Goal: Task Accomplishment & Management: Manage account settings

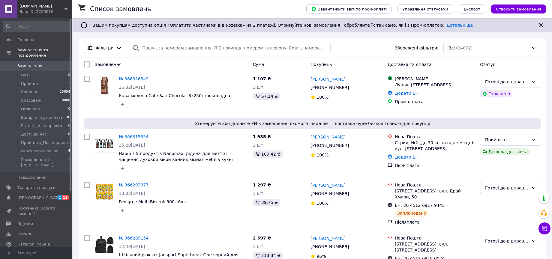
click at [17, 71] on li "Нові 0" at bounding box center [37, 75] width 74 height 8
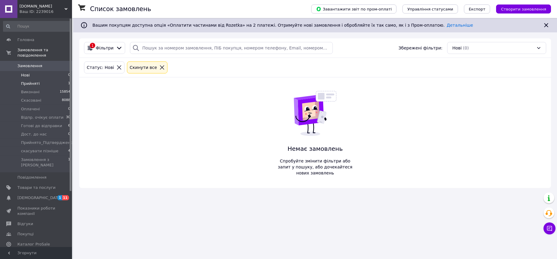
click at [31, 81] on span "Прийняті" at bounding box center [30, 83] width 19 height 5
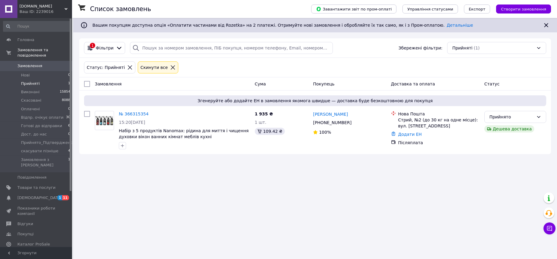
click at [238, 187] on div "Список замовлень Завантажити звіт по пром-оплаті Управління статусами Експорт С…" at bounding box center [315, 129] width 484 height 259
click at [30, 89] on span "Виконані" at bounding box center [30, 91] width 19 height 5
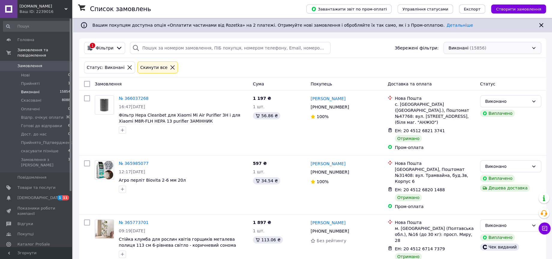
click at [472, 49] on div "Виконані (15856)" at bounding box center [493, 48] width 98 height 12
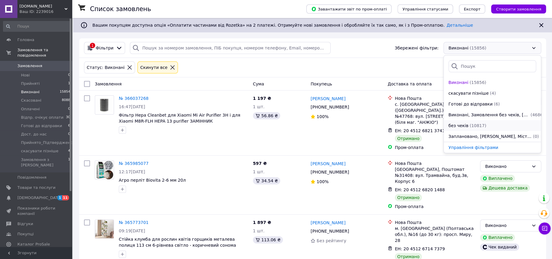
click at [470, 125] on span "(10817)" at bounding box center [478, 125] width 17 height 5
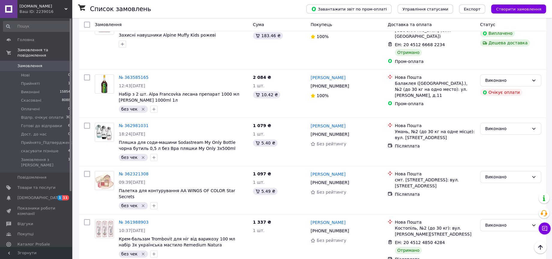
scroll to position [200, 0]
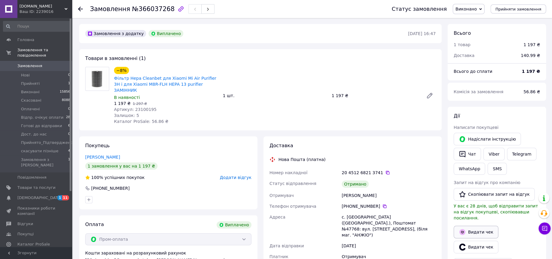
click at [478, 226] on button "Видати чек" at bounding box center [476, 232] width 45 height 13
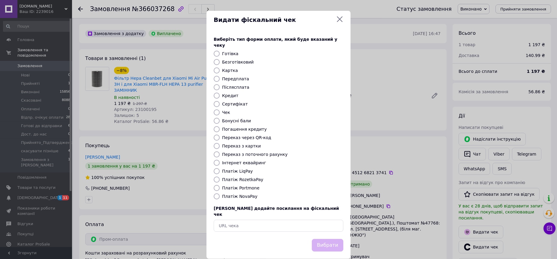
click at [249, 177] on label "Платіж RozetkaPay" at bounding box center [242, 179] width 41 height 5
click at [220, 177] on input "Платіж RozetkaPay" at bounding box center [217, 180] width 6 height 6
radio input "true"
click at [326, 239] on button "Вибрати" at bounding box center [328, 245] width 32 height 13
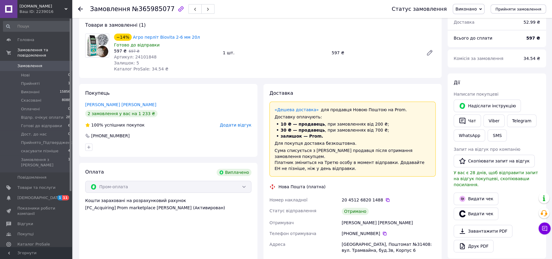
scroll to position [67, 0]
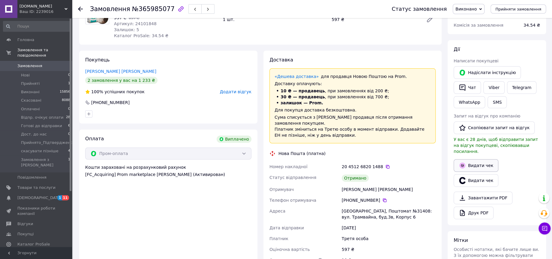
click at [478, 159] on button "Видати чек" at bounding box center [476, 165] width 45 height 13
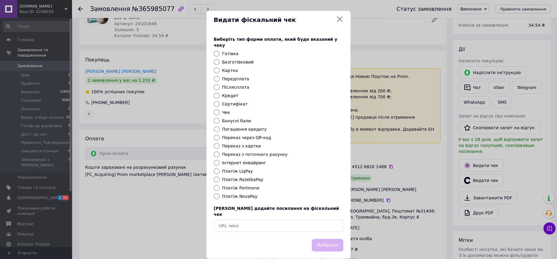
click at [234, 177] on label "Платіж RozetkaPay" at bounding box center [242, 179] width 41 height 5
click at [220, 177] on input "Платіж RozetkaPay" at bounding box center [217, 180] width 6 height 6
radio input "true"
click at [330, 239] on button "Вибрати" at bounding box center [328, 245] width 32 height 13
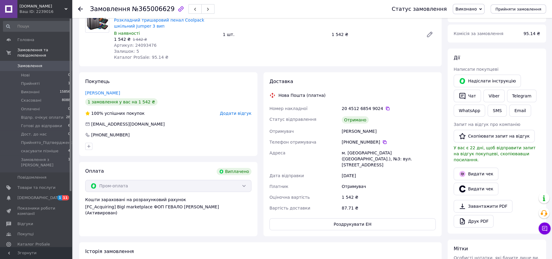
scroll to position [67, 0]
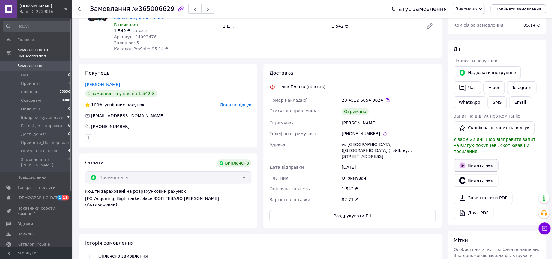
click at [479, 160] on button "Видати чек" at bounding box center [476, 165] width 45 height 13
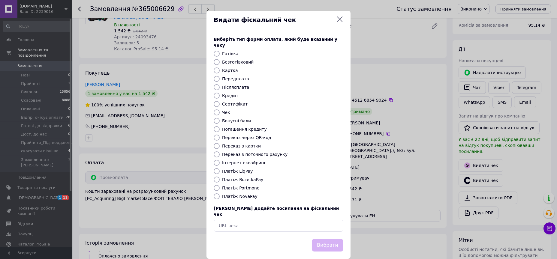
click at [237, 177] on label "Платіж RozetkaPay" at bounding box center [242, 179] width 41 height 5
click at [220, 177] on input "Платіж RozetkaPay" at bounding box center [217, 180] width 6 height 6
radio input "true"
click at [333, 239] on button "Вибрати" at bounding box center [328, 245] width 32 height 13
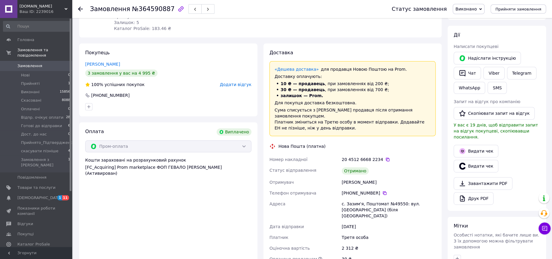
scroll to position [100, 0]
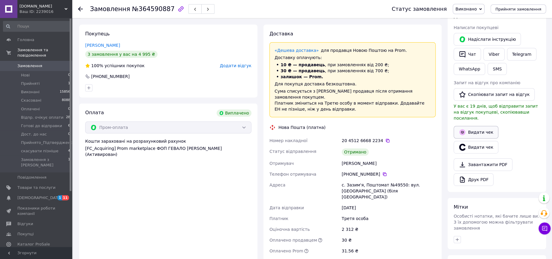
click at [472, 126] on button "Видати чек" at bounding box center [476, 132] width 45 height 13
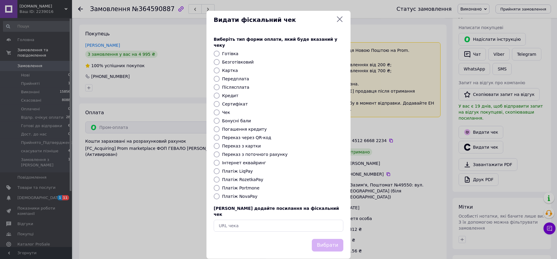
click at [249, 177] on label "Платіж RozetkaPay" at bounding box center [242, 179] width 41 height 5
click at [220, 177] on input "Платіж RozetkaPay" at bounding box center [217, 180] width 6 height 6
radio input "true"
click at [331, 239] on button "Вибрати" at bounding box center [328, 245] width 32 height 13
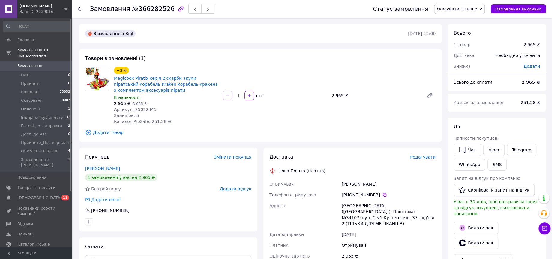
click at [264, 45] on div "Замовлення з Bigl [DATE] 12:00 Товари в замовленні (1) −3% Magicbox Piratix сер…" at bounding box center [260, 235] width 369 height 422
